Goal: Task Accomplishment & Management: Complete application form

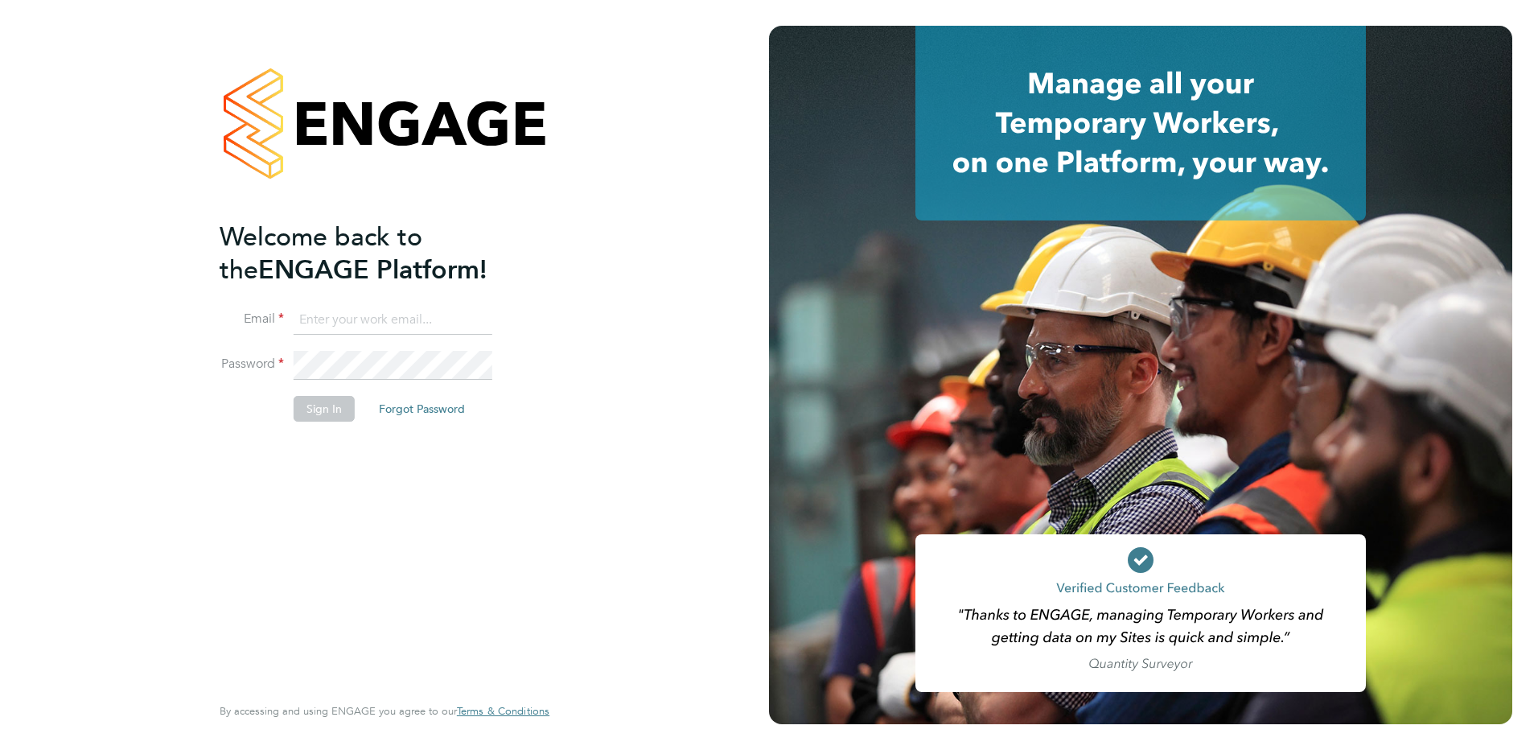
type input "tracy.sellick@apleona.com"
click at [334, 419] on button "Sign In" at bounding box center [324, 409] width 61 height 26
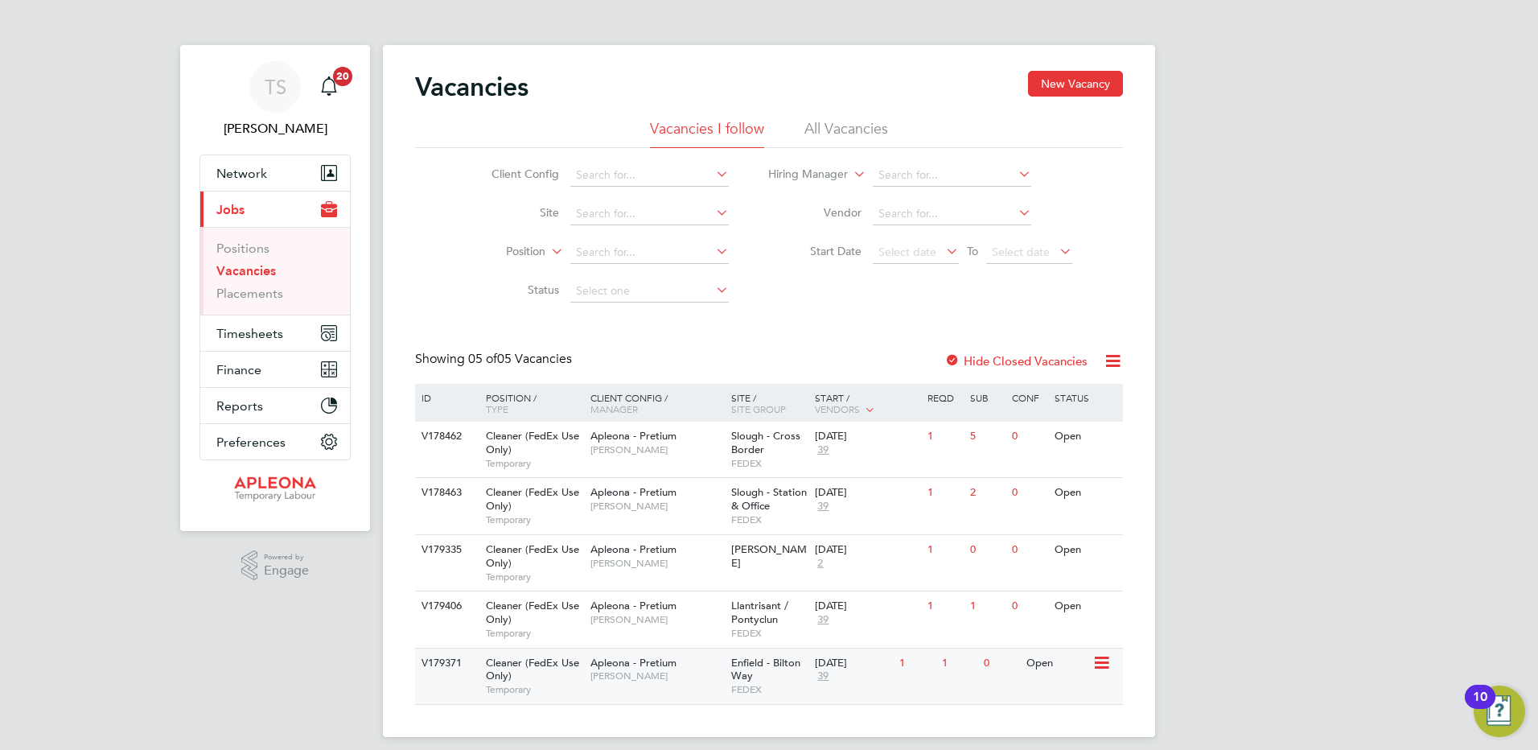
click at [770, 667] on span "Enfield - Bilton Way" at bounding box center [765, 669] width 69 height 27
